Goal: Information Seeking & Learning: Learn about a topic

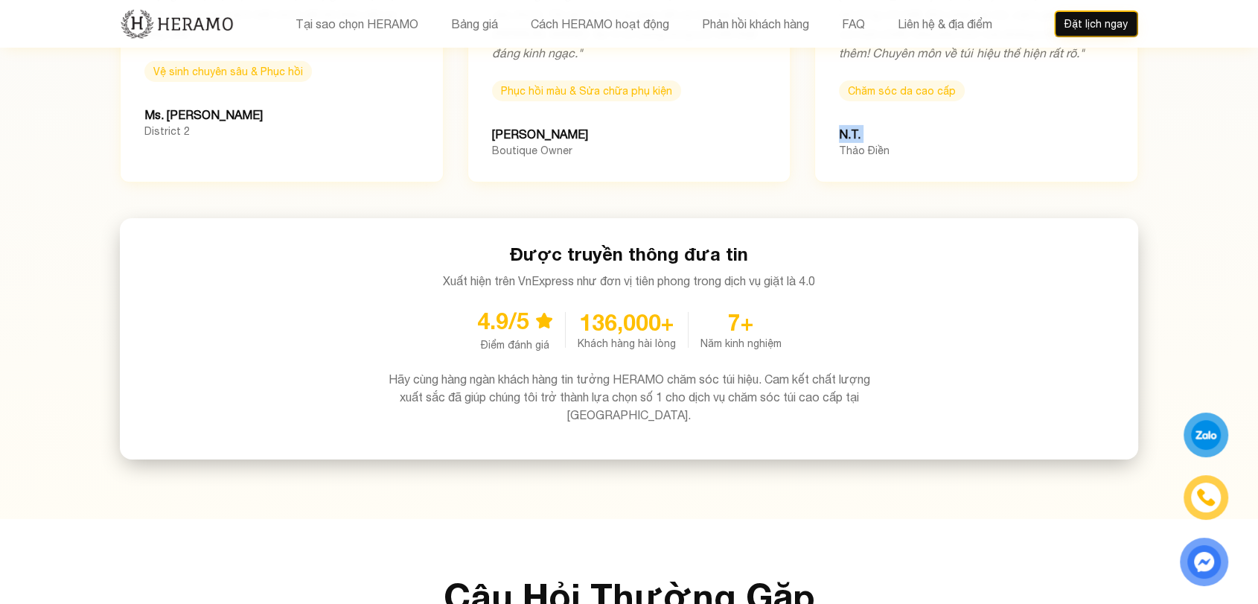
scroll to position [4834, 0]
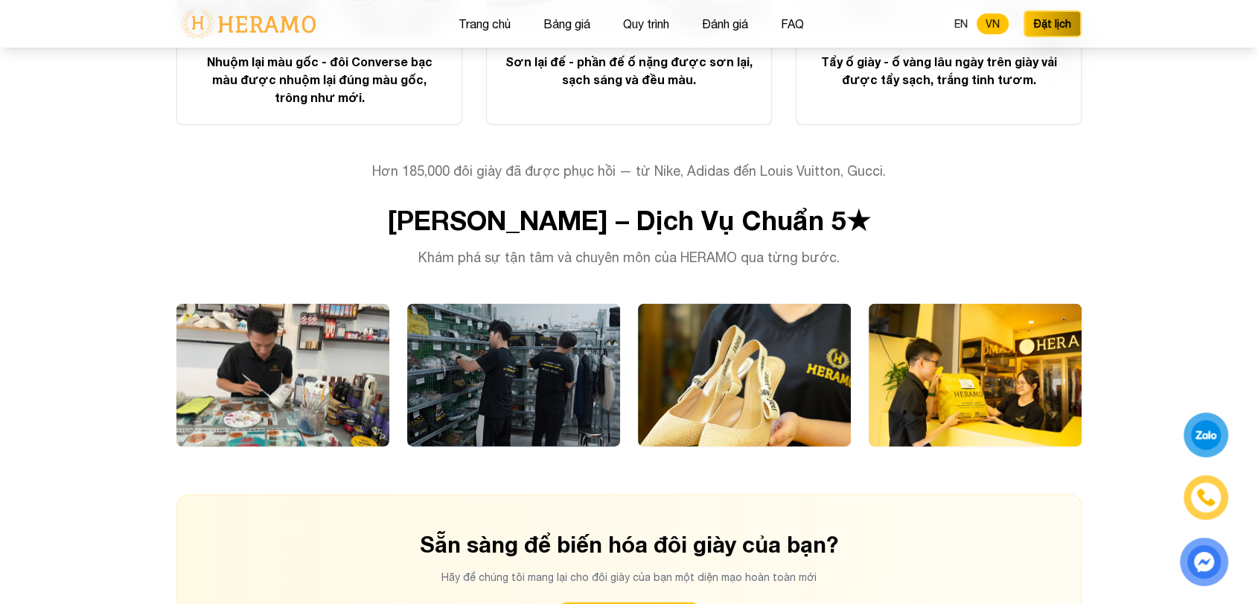
scroll to position [3352, 0]
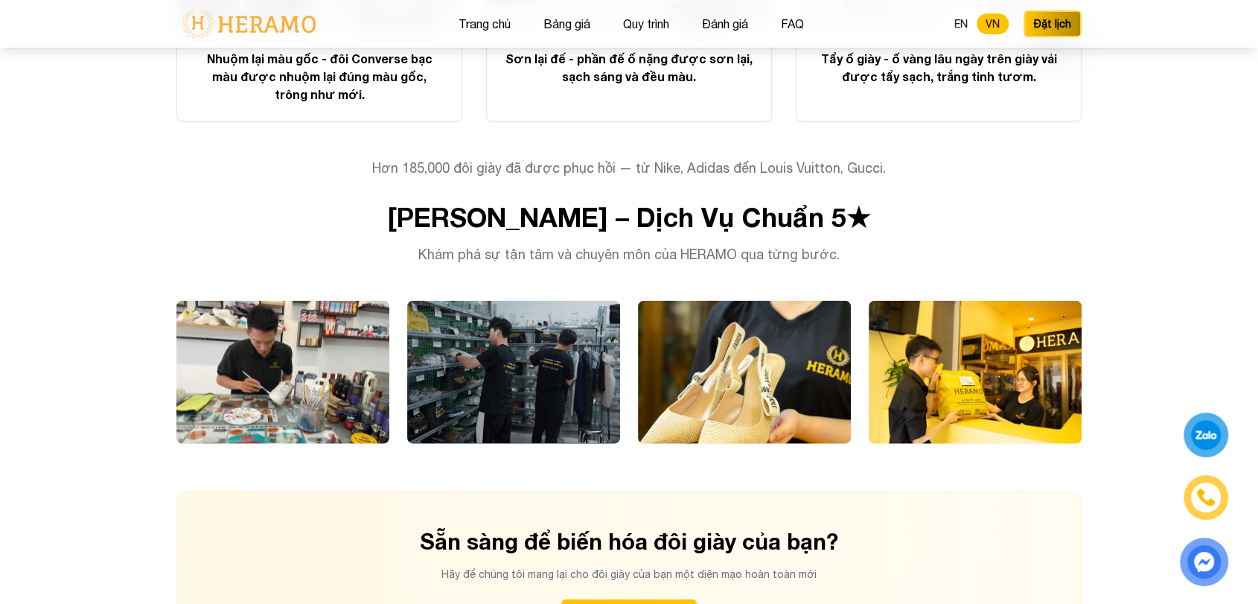
drag, startPoint x: 947, startPoint y: 203, endPoint x: 268, endPoint y: 222, distance: 679.2
click at [268, 222] on div "[PERSON_NAME] – Dịch Vụ Chuẩn 5★ Khám phá sự tận tâm và chuyên môn của HERAMO q…" at bounding box center [628, 233] width 905 height 63
click at [368, 207] on h3 "[PERSON_NAME] – Dịch Vụ Chuẩn 5★" at bounding box center [628, 217] width 905 height 30
drag, startPoint x: 336, startPoint y: 193, endPoint x: 989, endPoint y: 197, distance: 653.6
click at [989, 202] on h3 "Quy Trình Chuyên Nghiệp – Dịch Vụ Chuẩn 5★" at bounding box center [628, 217] width 905 height 30
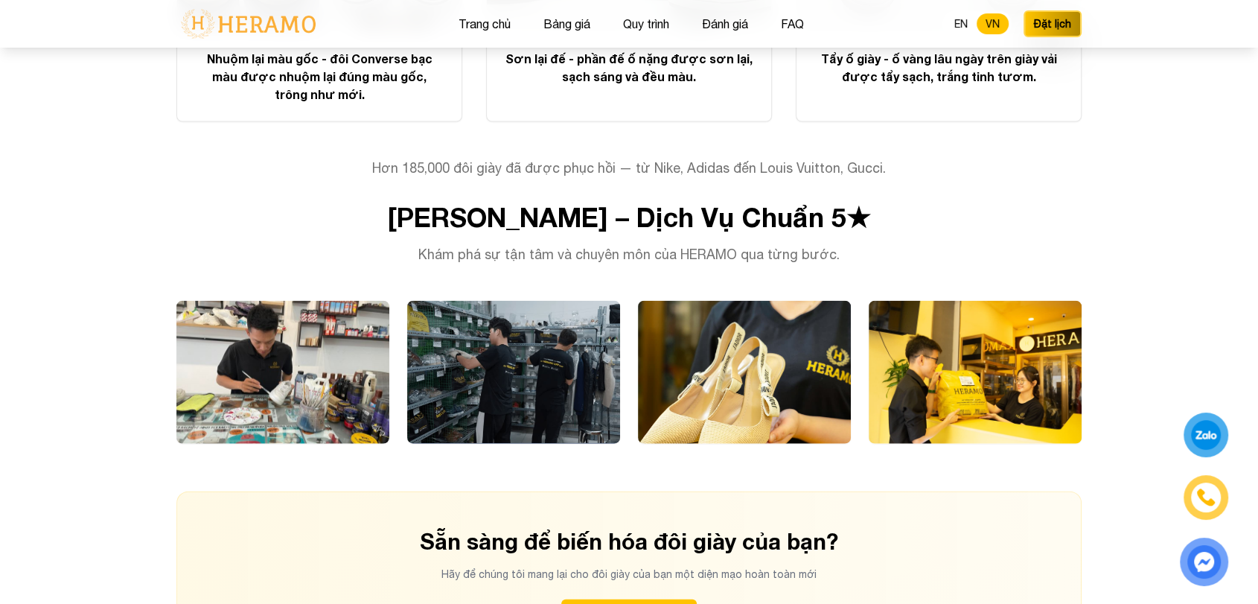
click at [870, 218] on div "Quy Trình Chuyên Nghiệp – Dịch Vụ Chuẩn 5★ Khám phá sự tận tâm và chuyên môn củ…" at bounding box center [628, 233] width 905 height 63
drag, startPoint x: 341, startPoint y: 193, endPoint x: 987, endPoint y: 192, distance: 646.2
click at [987, 202] on h3 "Quy Trình Chuyên Nghiệp – Dịch Vụ Chuẩn 5★" at bounding box center [628, 217] width 905 height 30
click at [899, 222] on div "Quy Trình Chuyên Nghiệp – Dịch Vụ Chuẩn 5★ Khám phá sự tận tâm và chuyên môn củ…" at bounding box center [628, 233] width 905 height 63
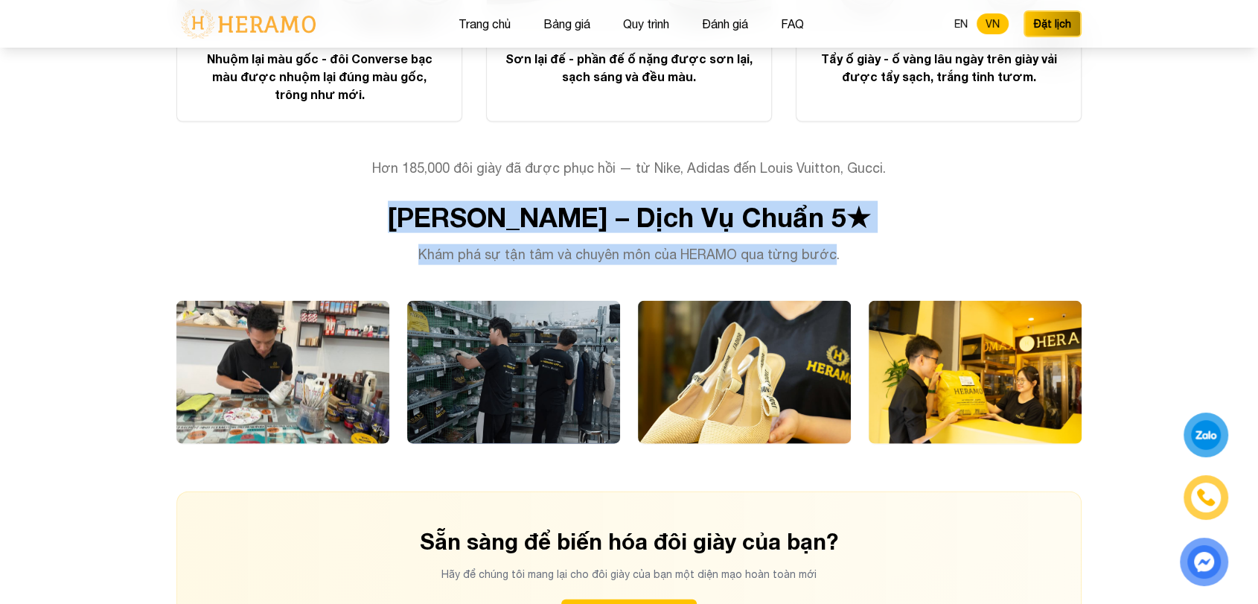
drag, startPoint x: 831, startPoint y: 243, endPoint x: 336, endPoint y: 194, distance: 497.6
click at [336, 202] on div "Quy Trình Chuyên Nghiệp – Dịch Vụ Chuẩn 5★ Khám phá sự tận tâm và chuyên môn củ…" at bounding box center [628, 233] width 905 height 63
click at [847, 202] on h3 "Quy Trình Chuyên Nghiệp – Dịch Vụ Chuẩn 5★" at bounding box center [628, 217] width 905 height 30
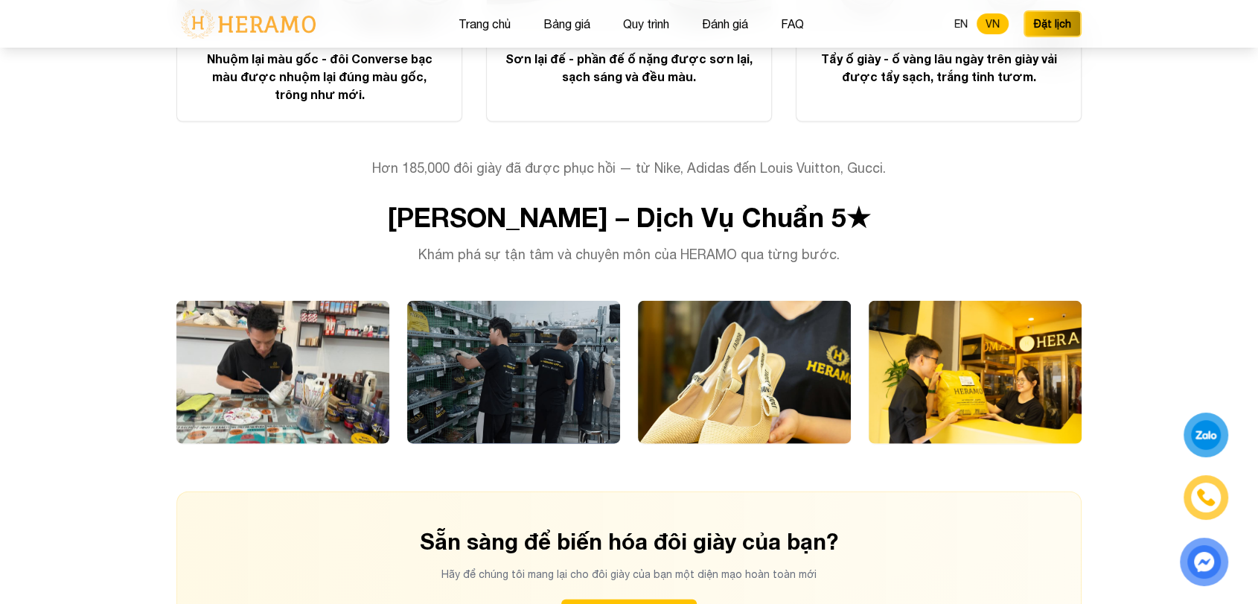
click at [843, 216] on div "Quy Trình Chuyên Nghiệp – Dịch Vụ Chuẩn 5★ Khám phá sự tận tâm và chuyên môn củ…" at bounding box center [628, 233] width 905 height 63
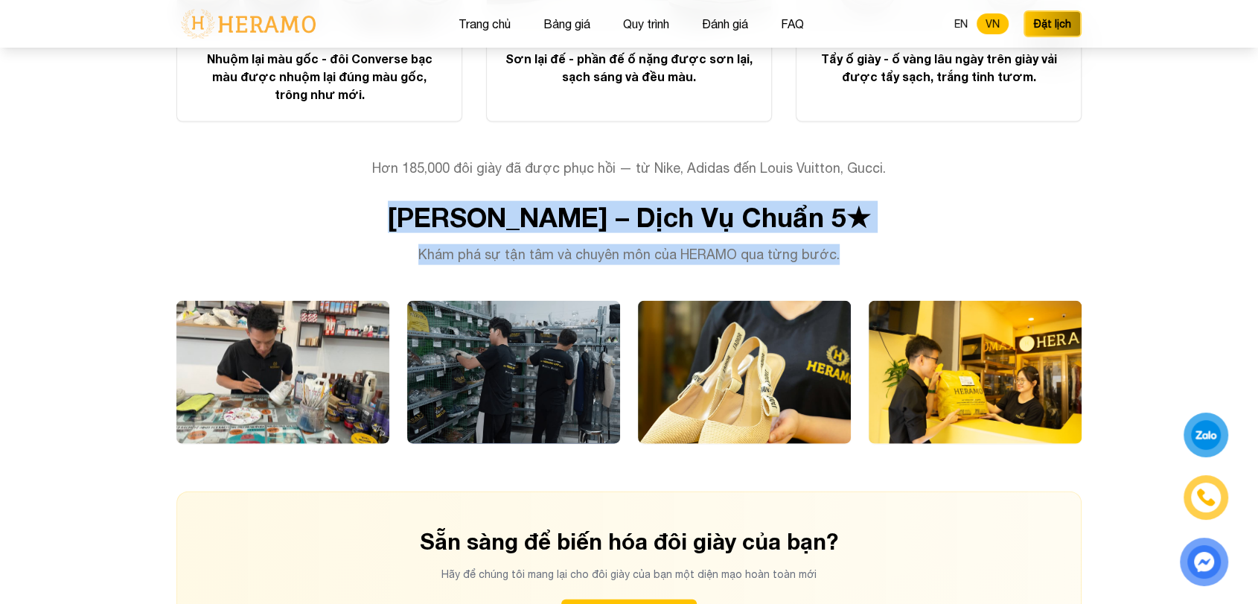
drag, startPoint x: 843, startPoint y: 234, endPoint x: 326, endPoint y: 180, distance: 520.2
click at [326, 180] on div "Biến Hoá Giày Cũ Thành Mới Mọi đôi giày đều được phục hồi bởi kỹ thuật viên làn…" at bounding box center [629, 200] width 953 height 935
click at [459, 210] on h3 "Quy Trình Chuyên Nghiệp – Dịch Vụ Chuẩn 5★" at bounding box center [628, 217] width 905 height 30
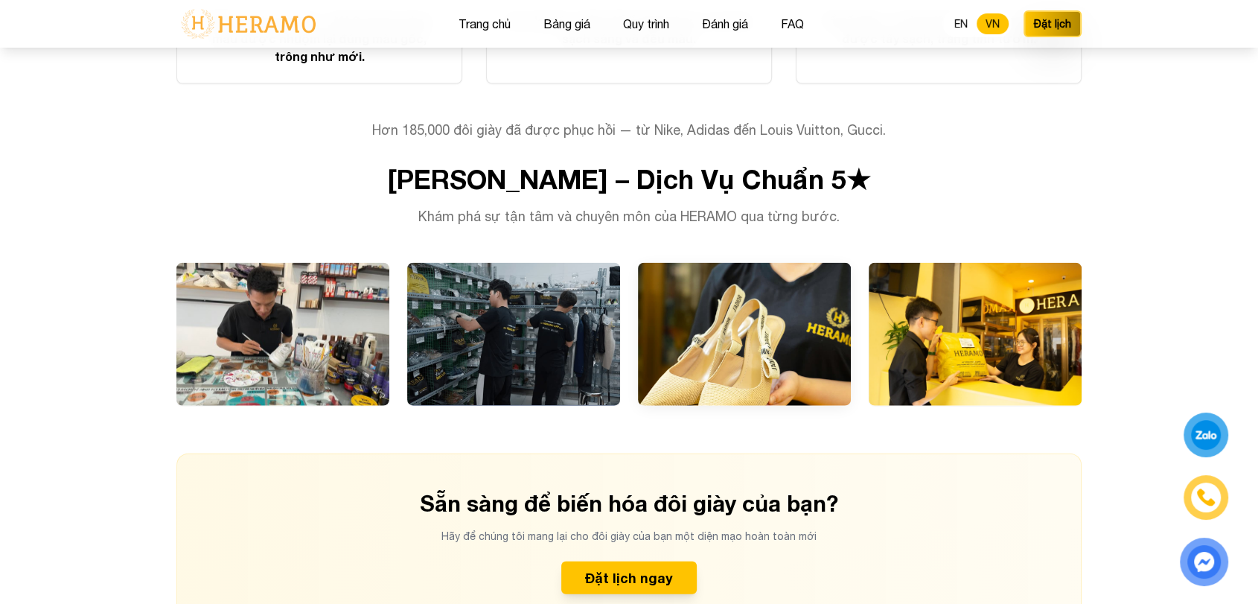
scroll to position [3479, 0]
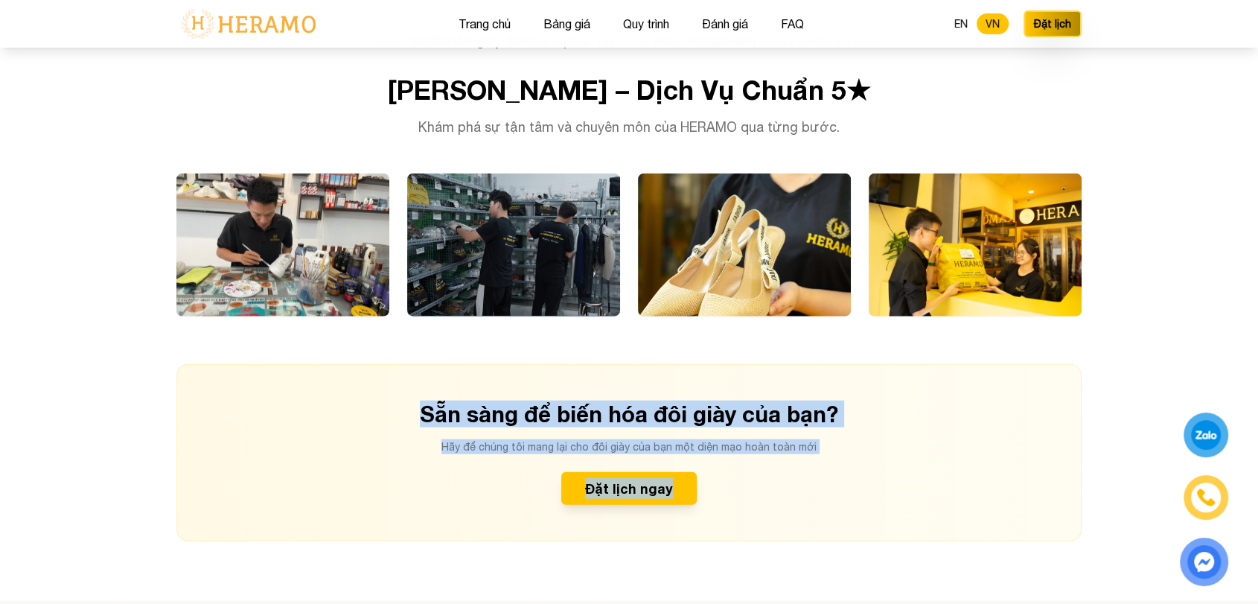
drag, startPoint x: 418, startPoint y: 400, endPoint x: 828, endPoint y: 468, distance: 415.9
click at [828, 468] on div "Sẵn sàng để biến hóa đôi giày của bạn? Hãy để chúng tôi mang lại cho đôi giày c…" at bounding box center [628, 452] width 905 height 177
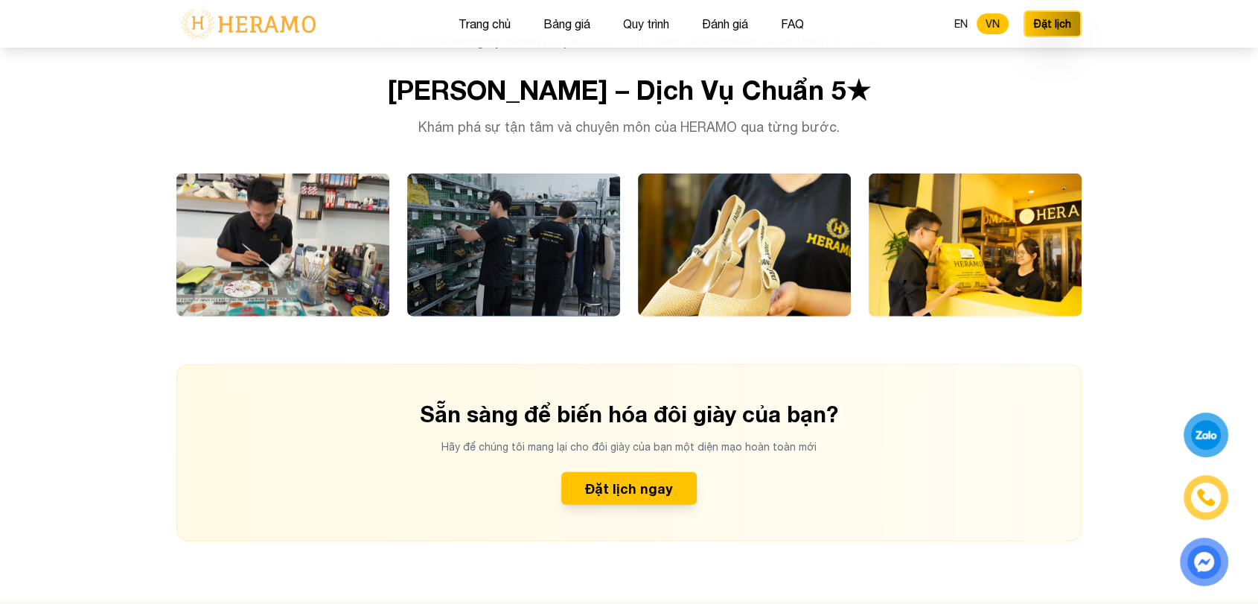
click at [828, 468] on div "Sẵn sàng để biến hóa đôi giày của bạn? Hãy để chúng tôi mang lại cho đôi giày c…" at bounding box center [628, 452] width 905 height 177
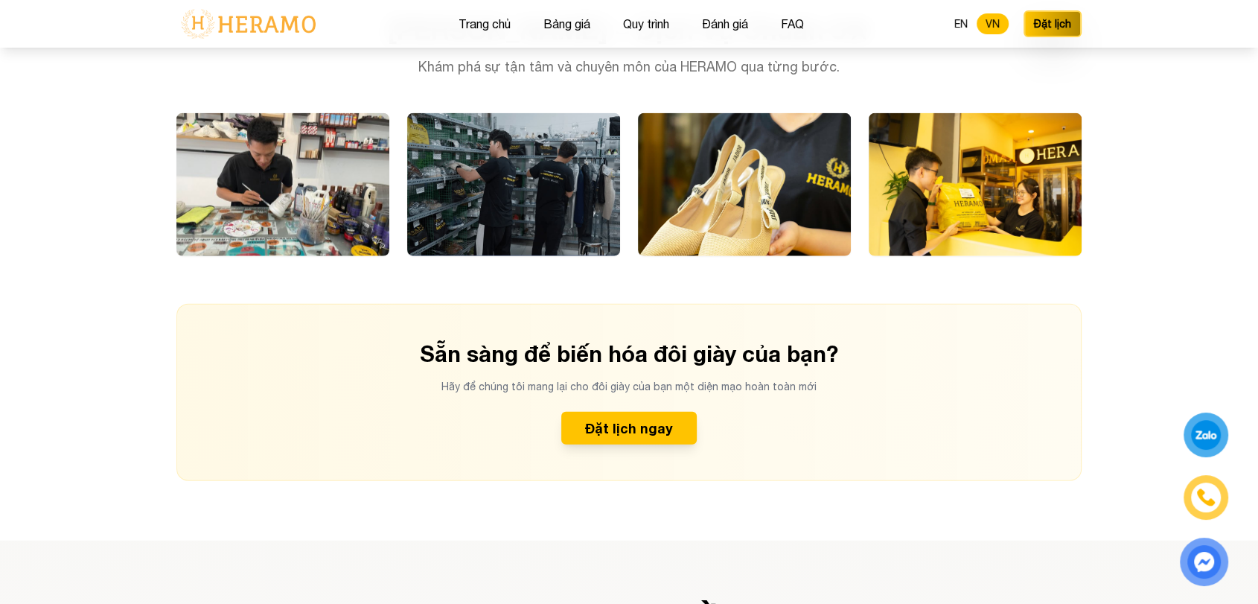
scroll to position [3540, 0]
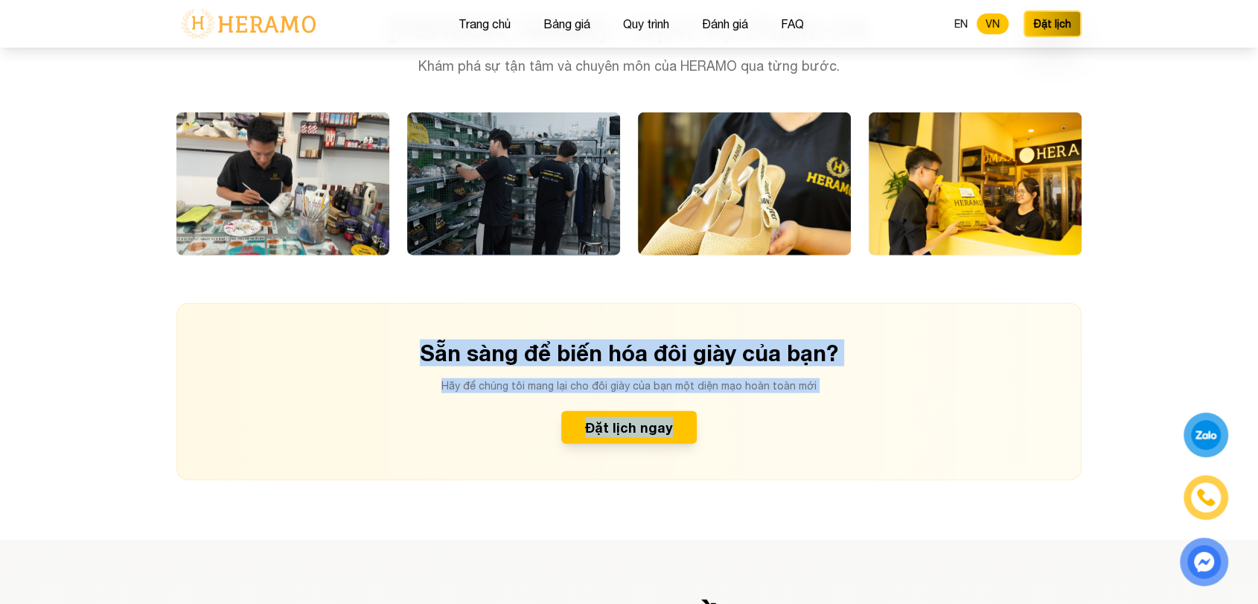
drag, startPoint x: 418, startPoint y: 327, endPoint x: 766, endPoint y: 409, distance: 358.1
click at [766, 409] on div "Sẵn sàng để biến hóa đôi giày của bạn? Hãy để chúng tôi mang lại cho đôi giày c…" at bounding box center [628, 391] width 905 height 177
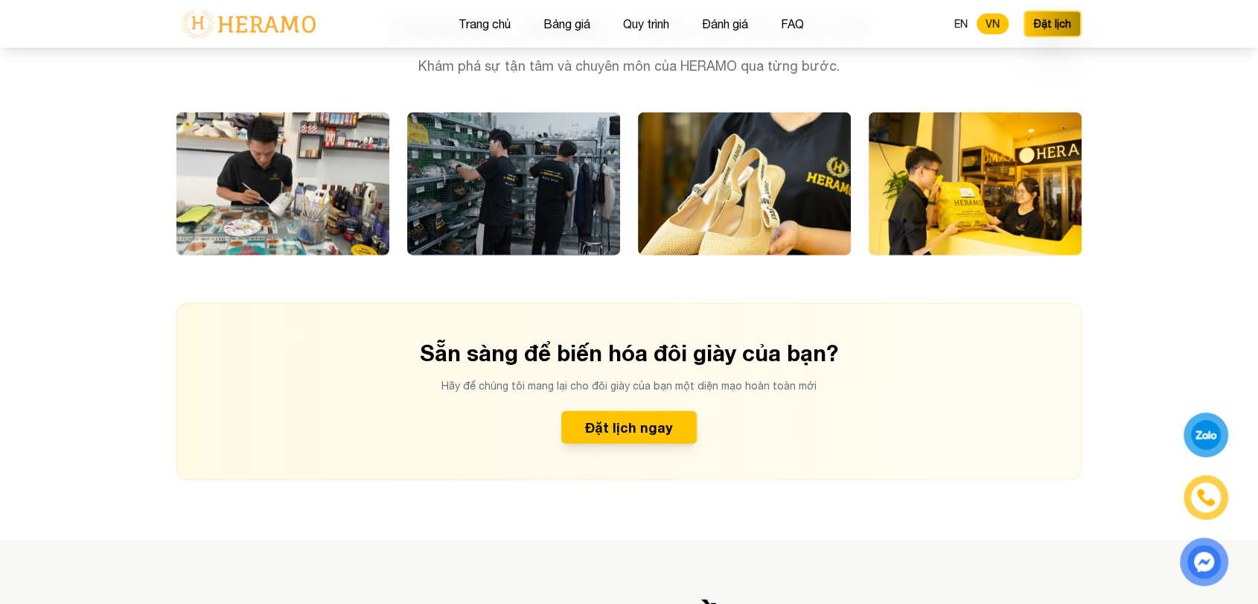
click at [766, 409] on div "Sẵn sàng để biến hóa đôi giày của bạn? Hãy để chúng tôi mang lại cho đôi giày c…" at bounding box center [628, 391] width 905 height 177
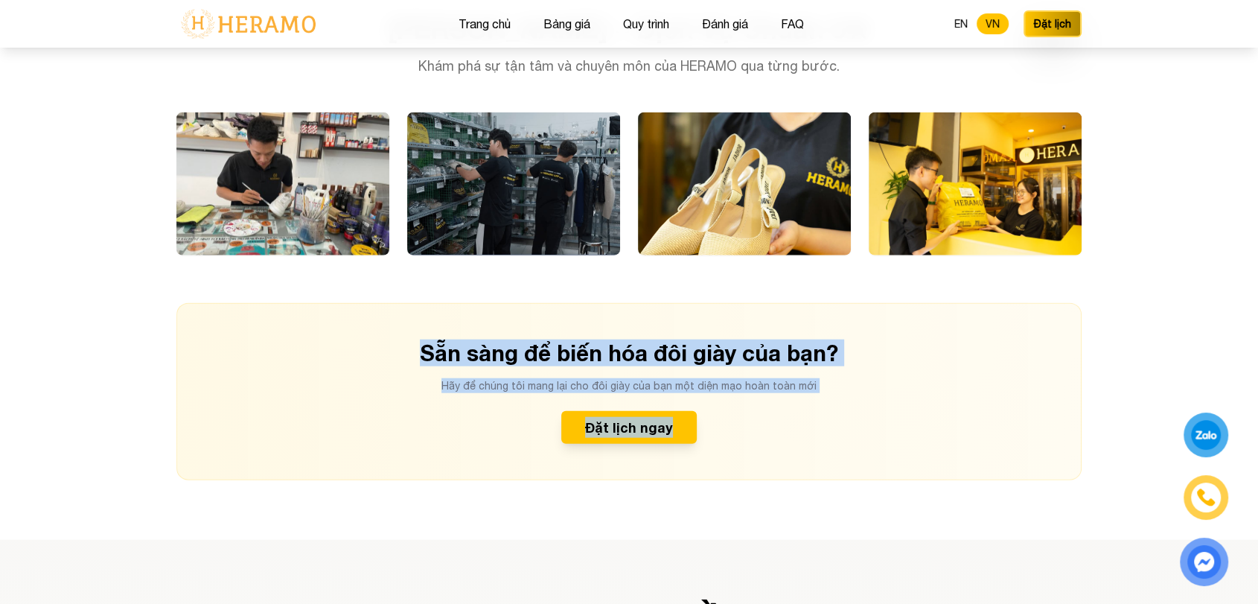
drag, startPoint x: 392, startPoint y: 329, endPoint x: 823, endPoint y: 444, distance: 445.5
click at [823, 444] on div "Sẵn sàng để biến hóa đôi giày của bạn? Hãy để chúng tôi mang lại cho đôi giày c…" at bounding box center [628, 391] width 905 height 177
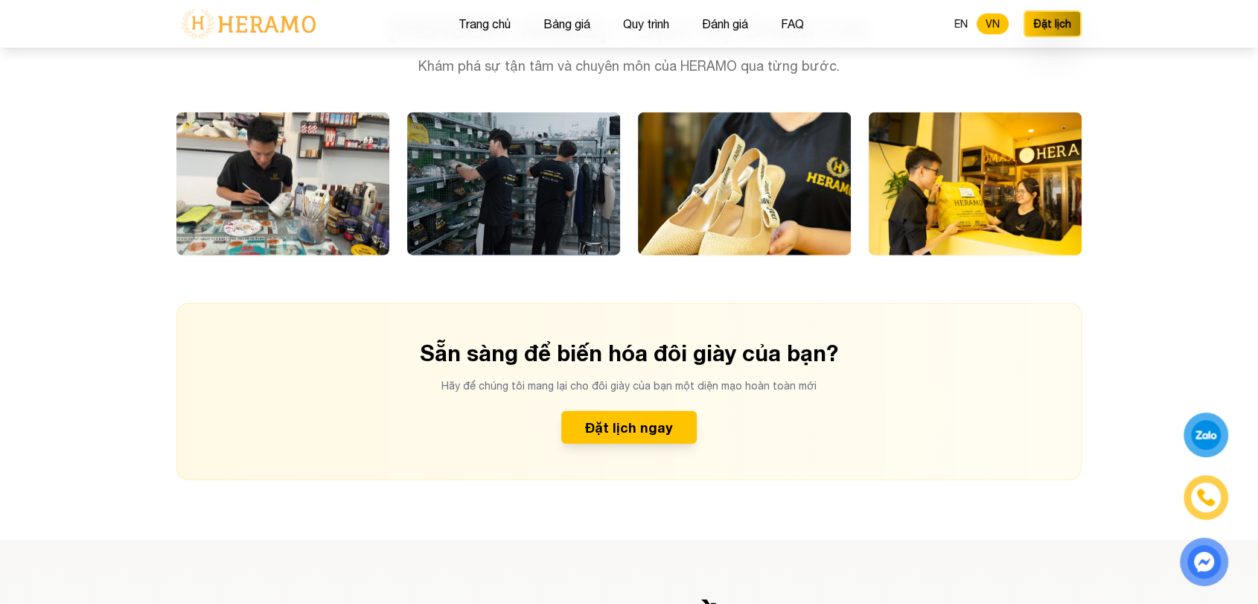
click at [823, 444] on div "Sẵn sàng để biến hóa đôi giày của bạn? Hãy để chúng tôi mang lại cho đôi giày c…" at bounding box center [628, 391] width 905 height 177
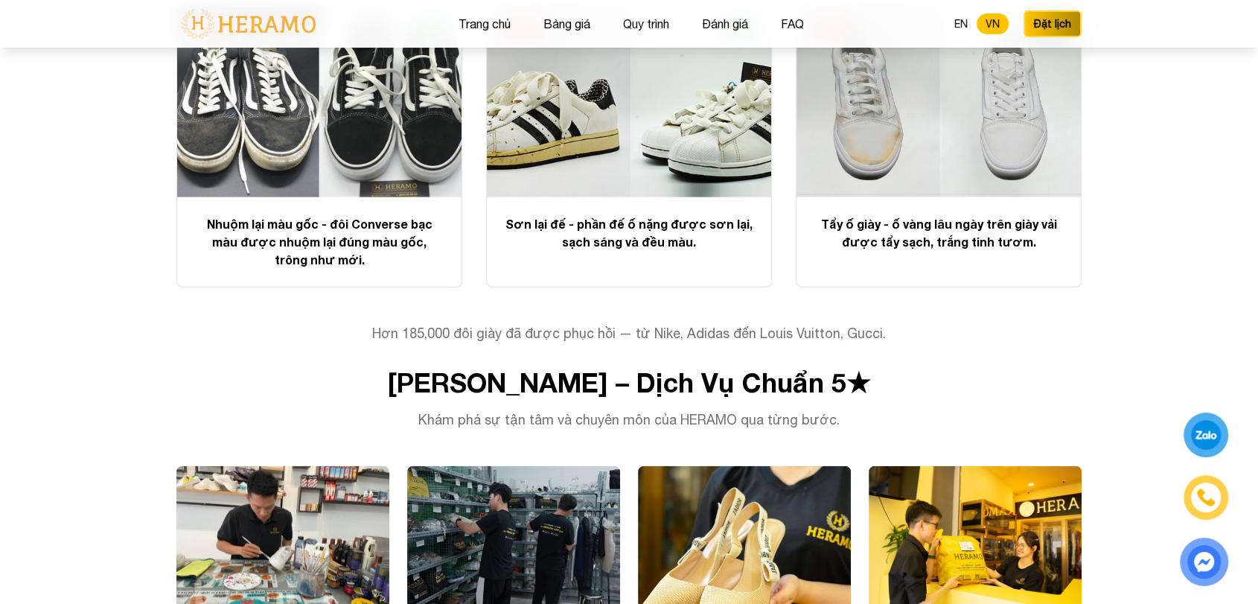
scroll to position [3186, 0]
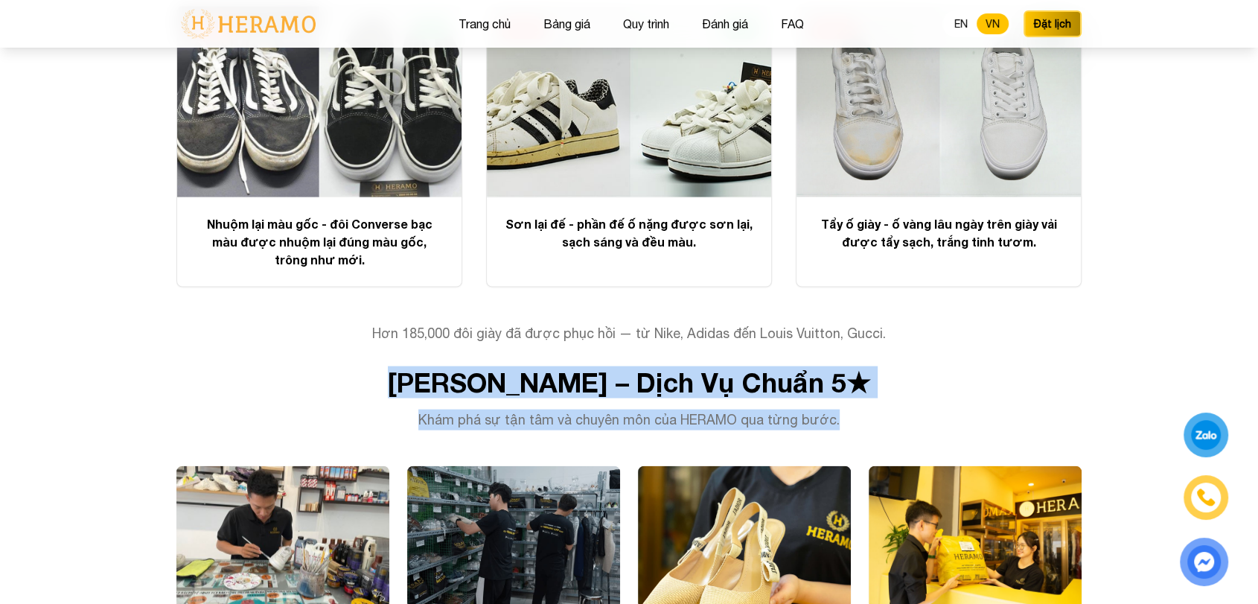
drag, startPoint x: 844, startPoint y: 404, endPoint x: 334, endPoint y: 342, distance: 513.7
click at [334, 342] on div "Biến Hoá Giày Cũ Thành Mới Mọi đôi giày đều được phục hồi bởi kỹ thuật viên làn…" at bounding box center [629, 366] width 953 height 935
click at [488, 343] on div "Biến Hoá Giày Cũ Thành Mới Mọi đôi giày đều được phục hồi bởi kỹ thuật viên làn…" at bounding box center [629, 366] width 953 height 935
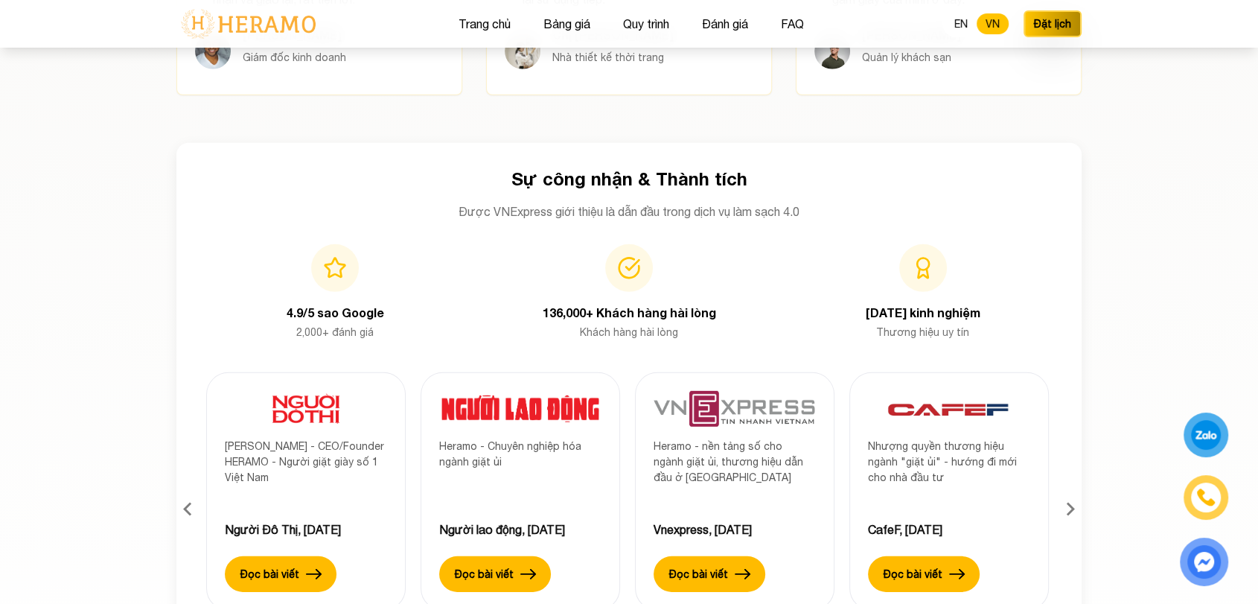
scroll to position [4389, 0]
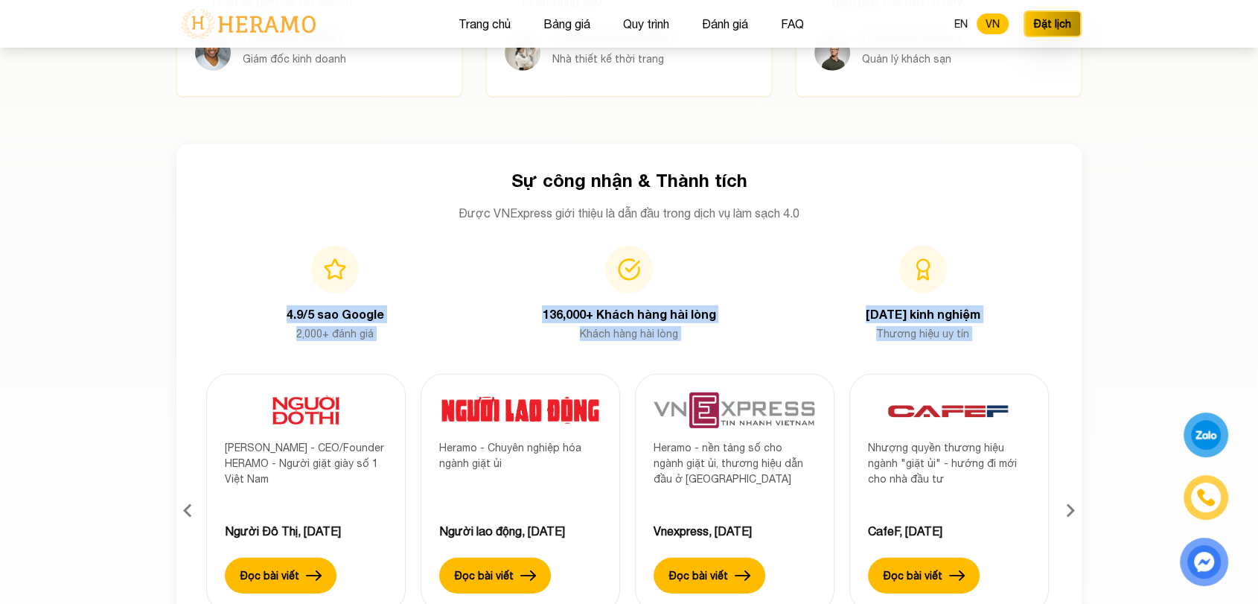
drag, startPoint x: 282, startPoint y: 299, endPoint x: 983, endPoint y: 324, distance: 701.0
click at [983, 324] on div "Sự công nhận & Thành tích Được VNExpress giới thiệu là dẫn đầu trong dịch vụ là…" at bounding box center [628, 403] width 905 height 518
click at [983, 335] on div "Lê Phước Phúc - CEO/Founder HERAMO - Người giặt giày số 1 Việt Nam Người Đô Thị…" at bounding box center [628, 499] width 905 height 328
drag, startPoint x: 285, startPoint y: 292, endPoint x: 970, endPoint y: 316, distance: 685.3
click at [970, 316] on div "4.9/5 sao Google 2,000+ đánh giá 136,000+ Khách hàng hài lòng Khách hàng hài lò…" at bounding box center [629, 293] width 858 height 95
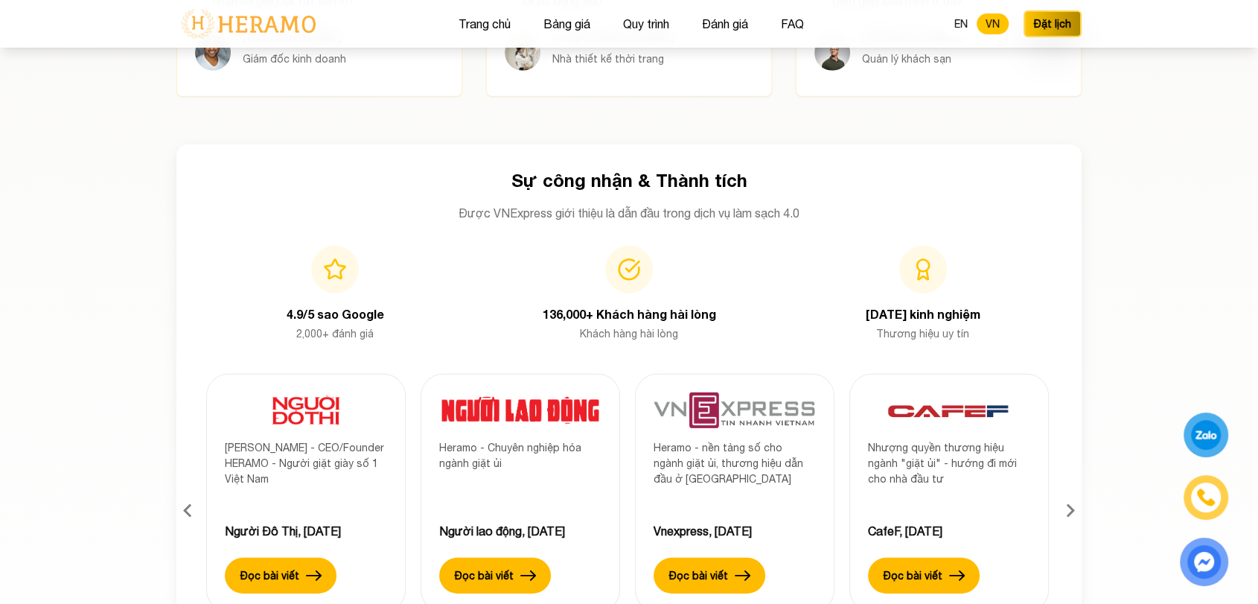
click at [697, 335] on div "Lê Phước Phúc - CEO/Founder HERAMO - Người giặt giày số 1 Việt Nam Người Đô Thị…" at bounding box center [628, 499] width 905 height 328
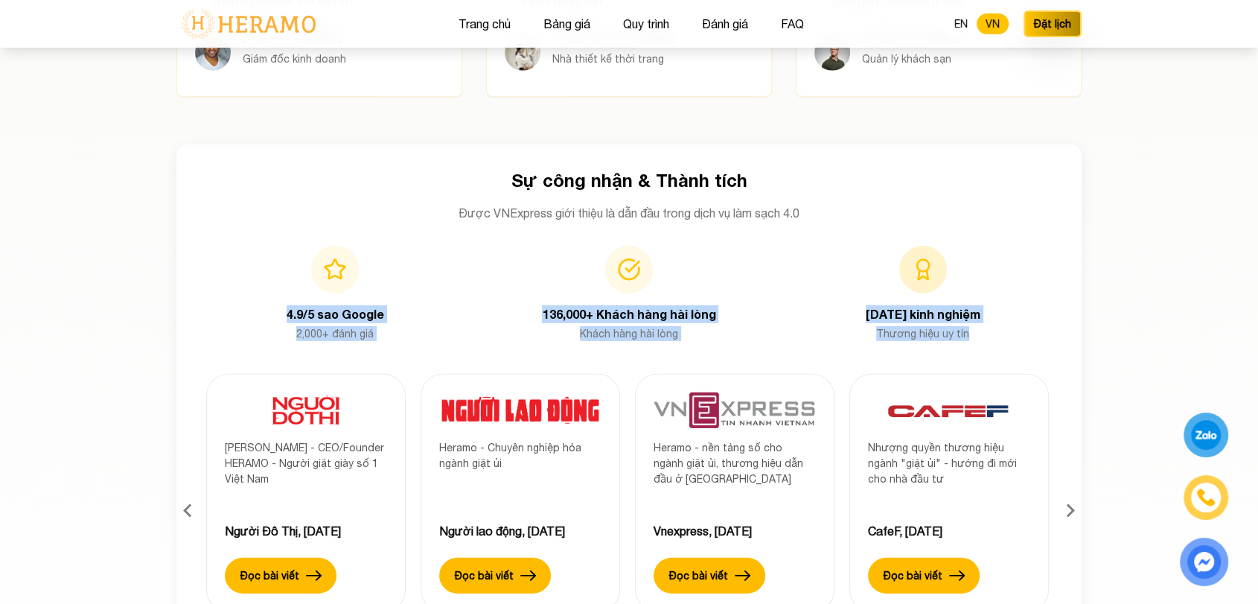
drag, startPoint x: 285, startPoint y: 292, endPoint x: 969, endPoint y: 318, distance: 684.6
click at [969, 318] on div "4.9/5 sao Google 2,000+ đánh giá 136,000+ Khách hàng hài lòng Khách hàng hài lò…" at bounding box center [629, 293] width 858 height 95
click at [747, 326] on p "Khách hàng hài lòng" at bounding box center [629, 333] width 270 height 15
drag, startPoint x: 286, startPoint y: 296, endPoint x: 968, endPoint y: 316, distance: 682.2
click at [968, 316] on div "4.9/5 sao Google 2,000+ đánh giá 136,000+ Khách hàng hài lòng Khách hàng hài lò…" at bounding box center [629, 293] width 858 height 95
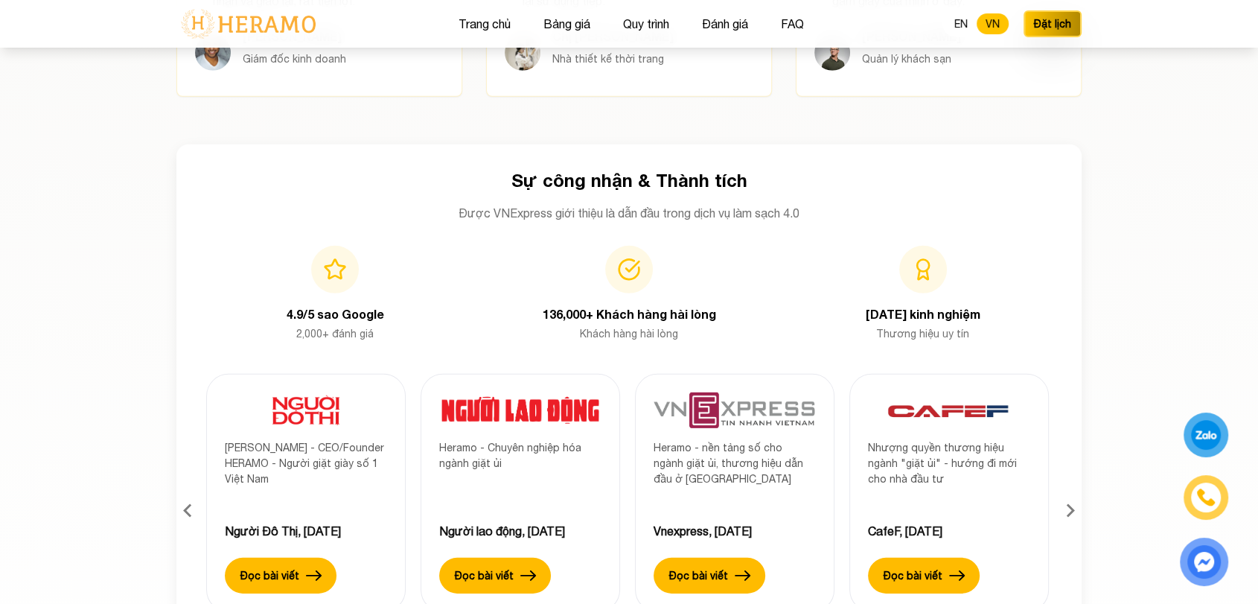
click at [627, 335] on div "Lê Phước Phúc - CEO/Founder HERAMO - Người giặt giày số 1 Việt Nam Người Đô Thị…" at bounding box center [628, 499] width 905 height 328
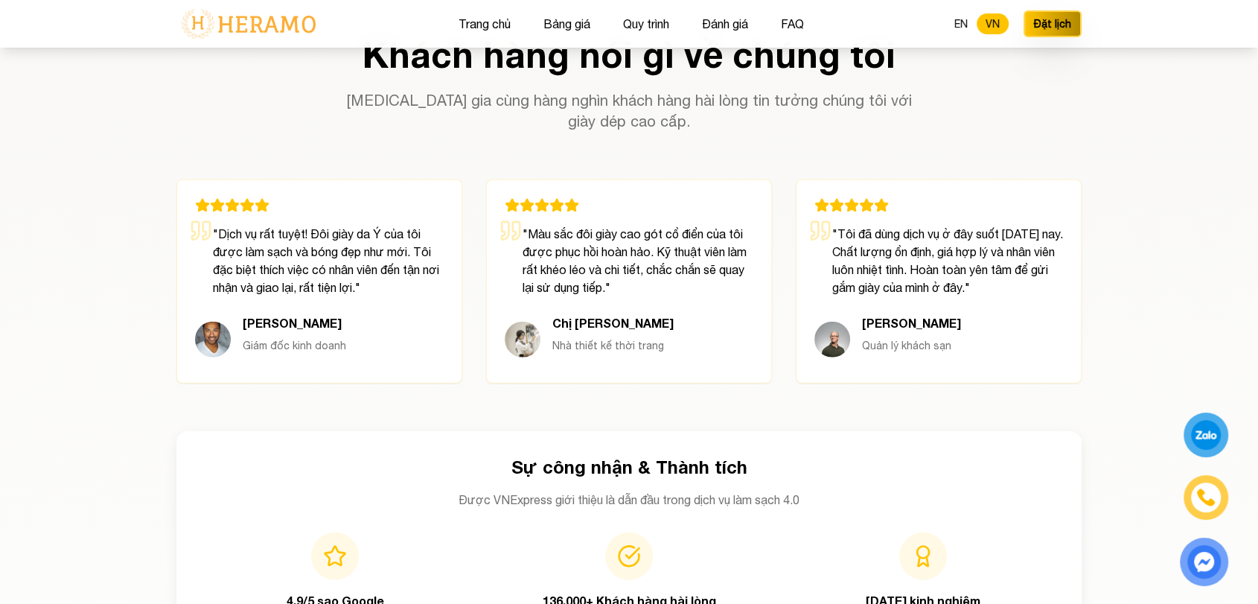
scroll to position [4101, 0]
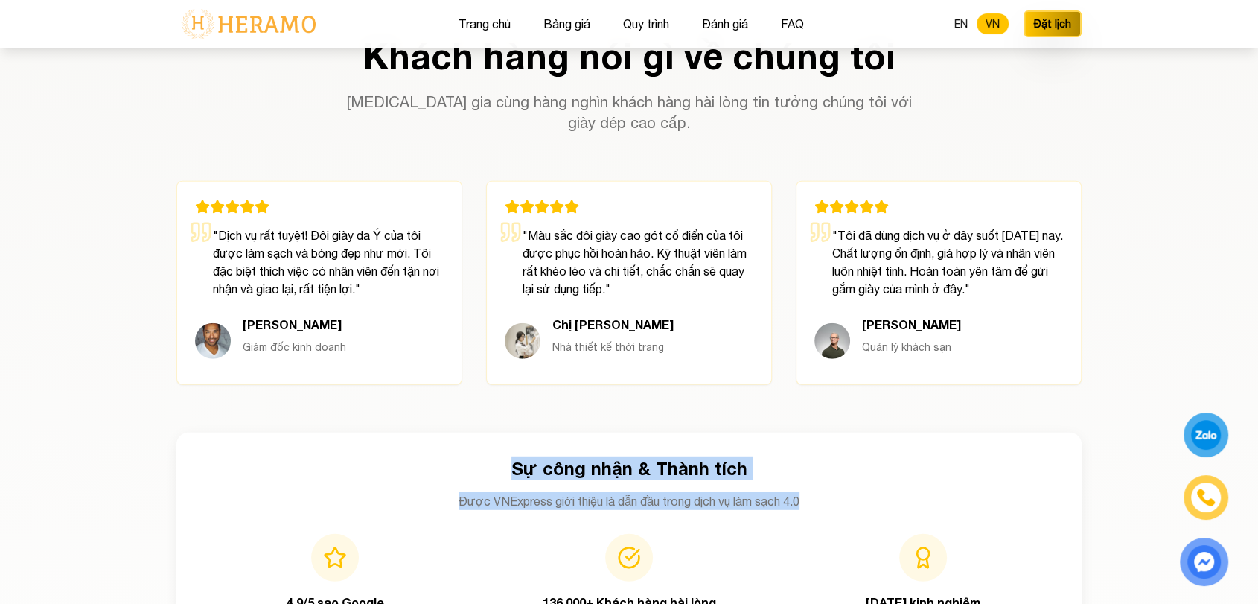
drag, startPoint x: 506, startPoint y: 450, endPoint x: 818, endPoint y: 470, distance: 312.6
click at [818, 470] on div "Sự công nhận & Thành tích Được VNExpress giới thiệu là dẫn đầu trong dịch vụ là…" at bounding box center [628, 531] width 905 height 197
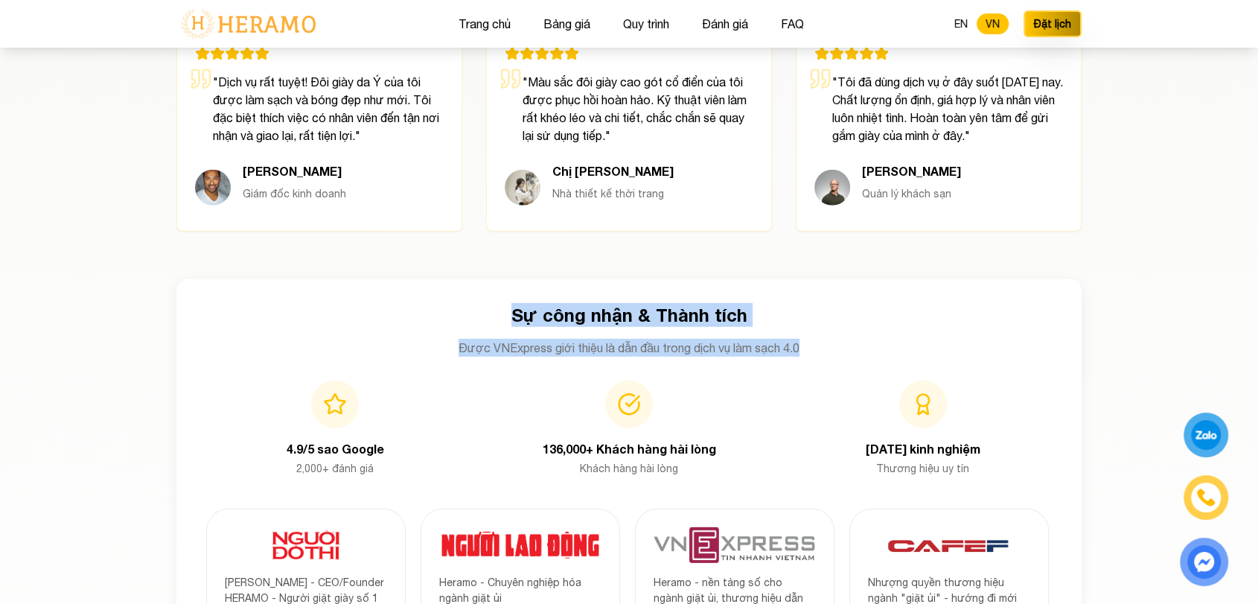
scroll to position [4275, 0]
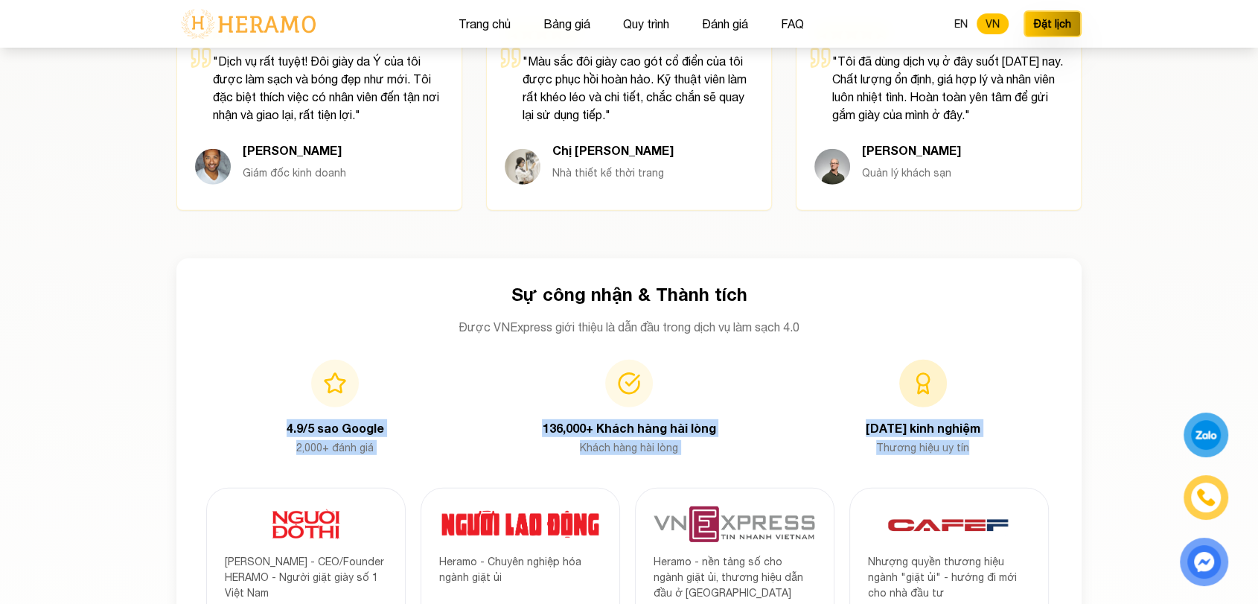
drag, startPoint x: 275, startPoint y: 404, endPoint x: 971, endPoint y: 429, distance: 695.7
click at [971, 429] on div "4.9/5 sao Google 2,000+ đánh giá 136,000+ Khách hàng hài lòng Khách hàng hài lò…" at bounding box center [629, 407] width 858 height 95
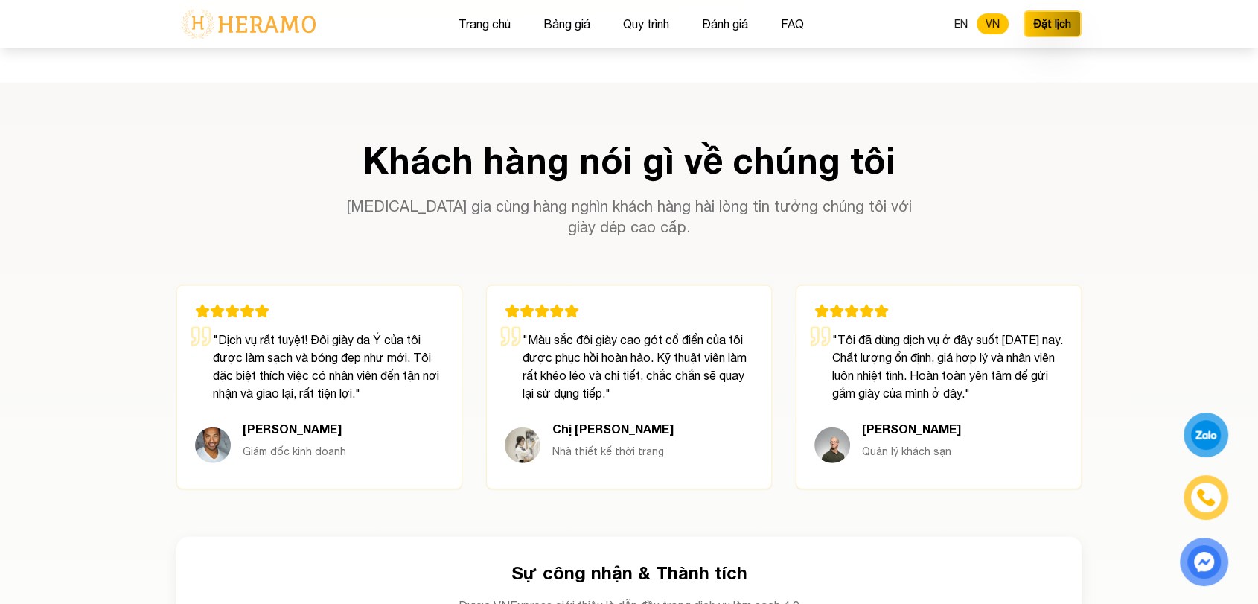
scroll to position [3992, 0]
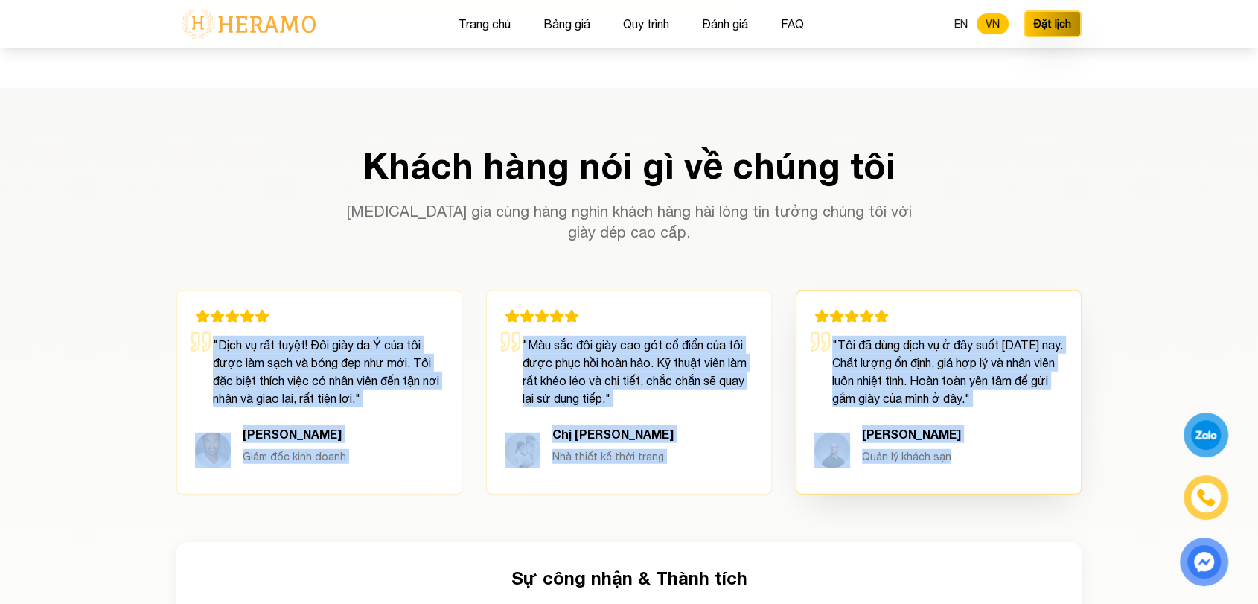
drag, startPoint x: 212, startPoint y: 325, endPoint x: 973, endPoint y: 471, distance: 774.7
click at [973, 471] on div "" Dịch vụ rất tuyệt! Đôi giày da Ý của tôi được làm sạch và bóng đẹp như mới. T…" at bounding box center [628, 392] width 905 height 204
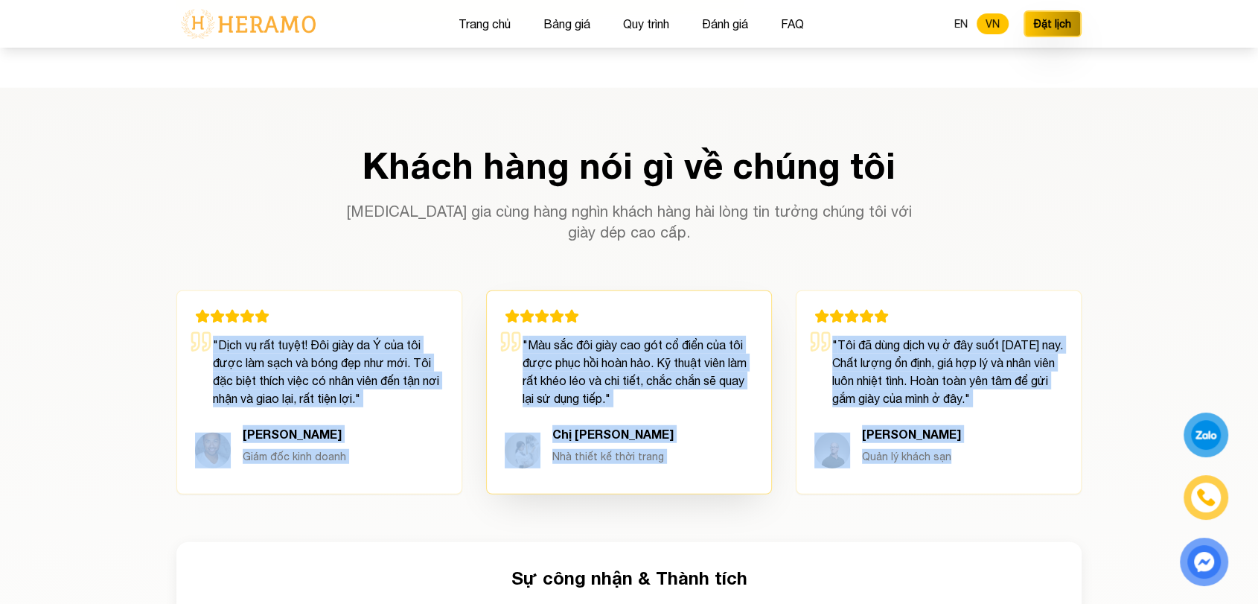
click at [704, 378] on p "" Màu sắc đôi giày cao gót cổ điển của tôi được phục hồi hoàn hảo. Kỹ thuật viê…" at bounding box center [629, 371] width 249 height 71
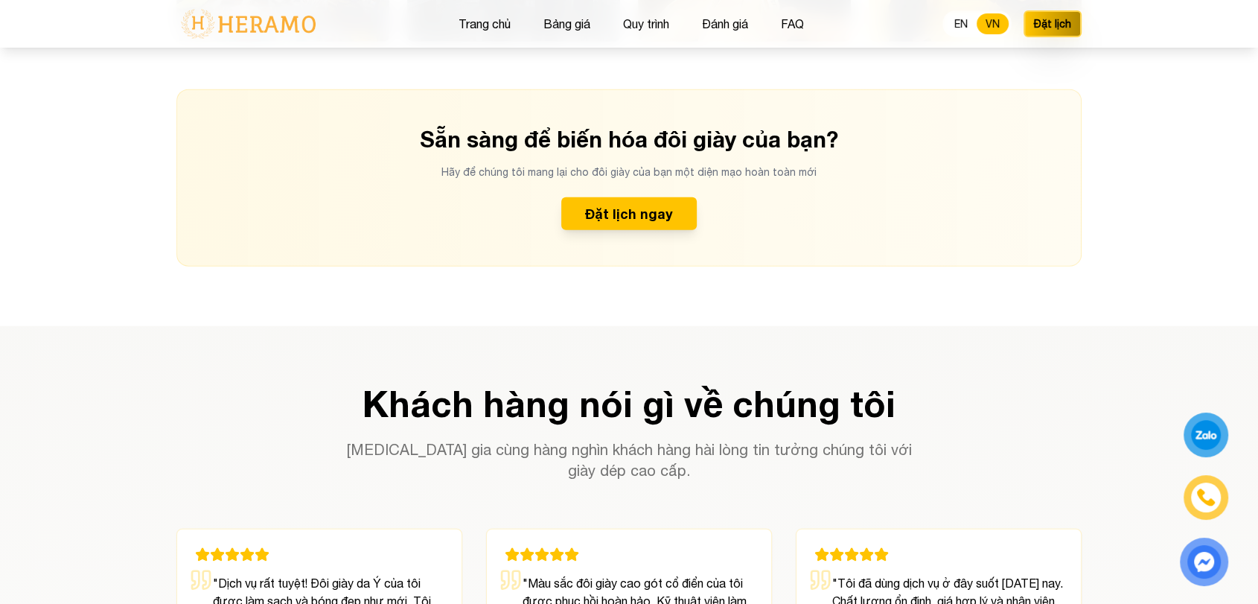
scroll to position [3751, 0]
